Goal: Communication & Community: Participate in discussion

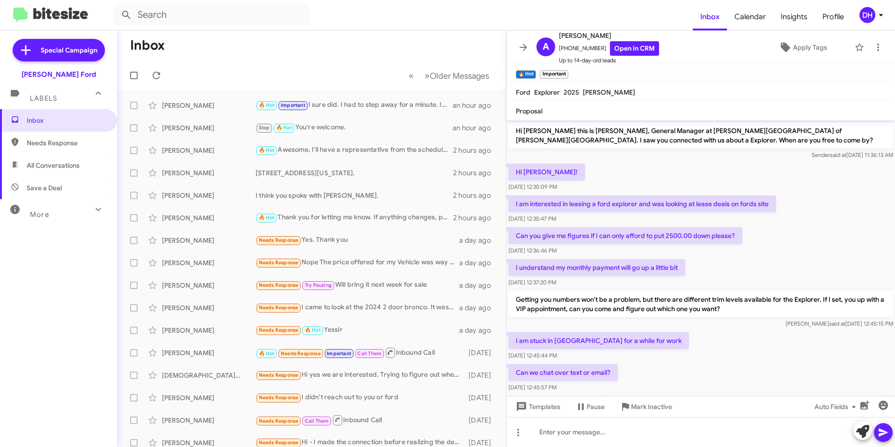
scroll to position [256, 0]
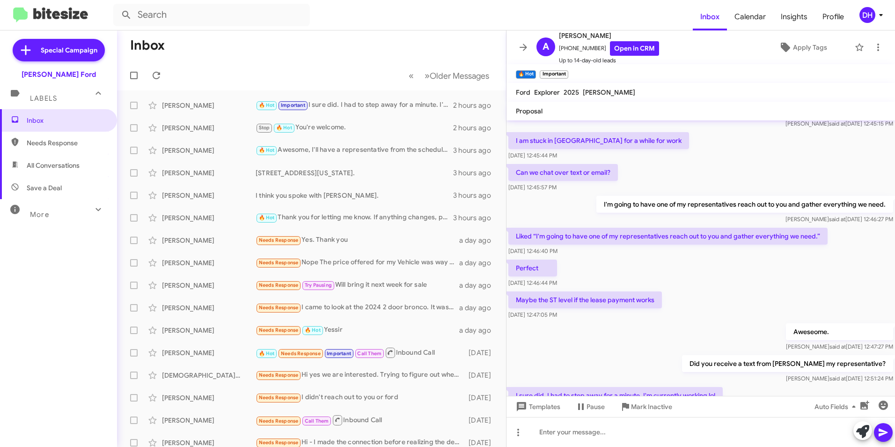
scroll to position [256, 0]
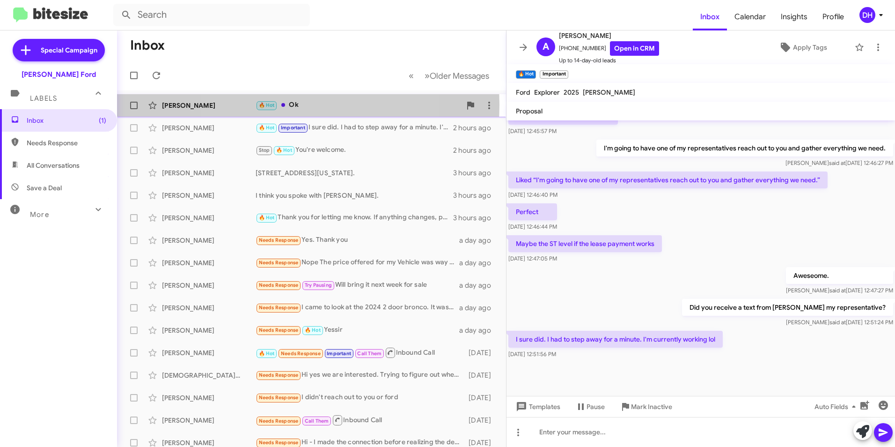
click at [291, 105] on div "🔥 Hot Ok" at bounding box center [358, 105] width 205 height 11
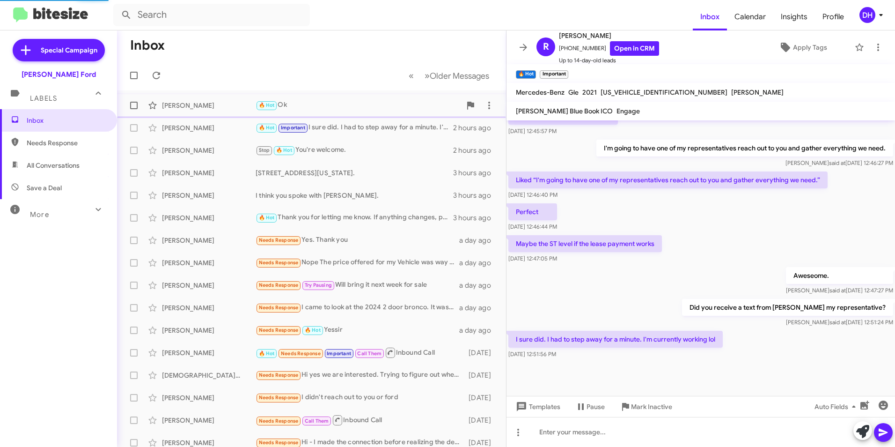
scroll to position [409, 0]
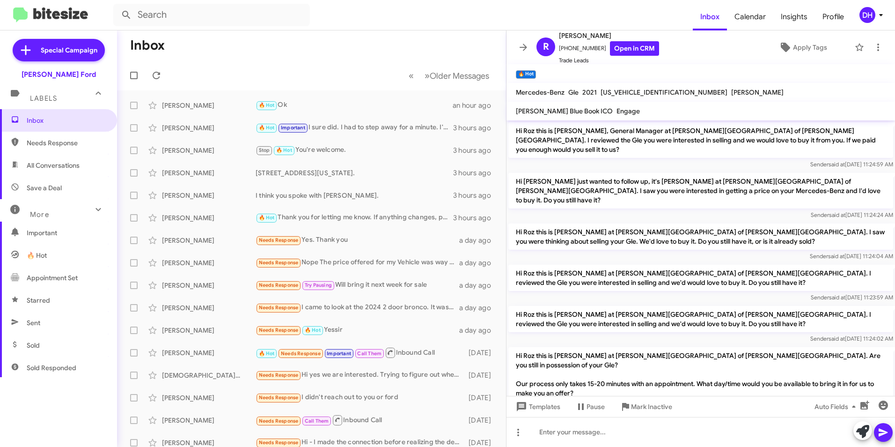
scroll to position [390, 0]
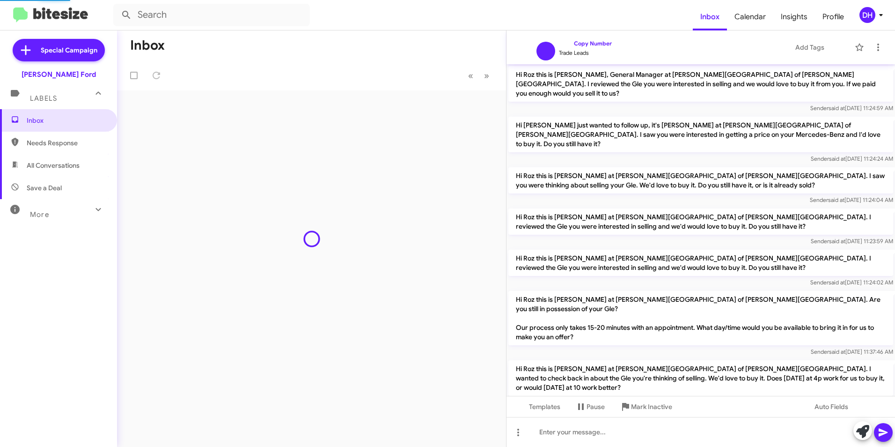
scroll to position [352, 0]
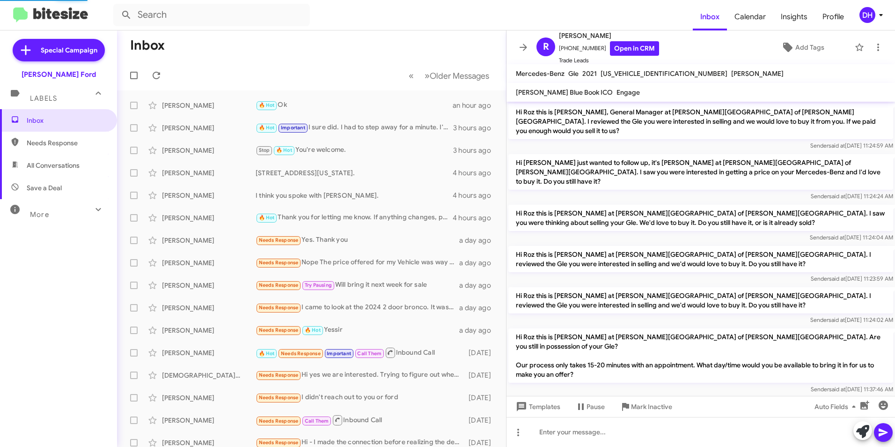
scroll to position [390, 0]
